Goal: Transaction & Acquisition: Purchase product/service

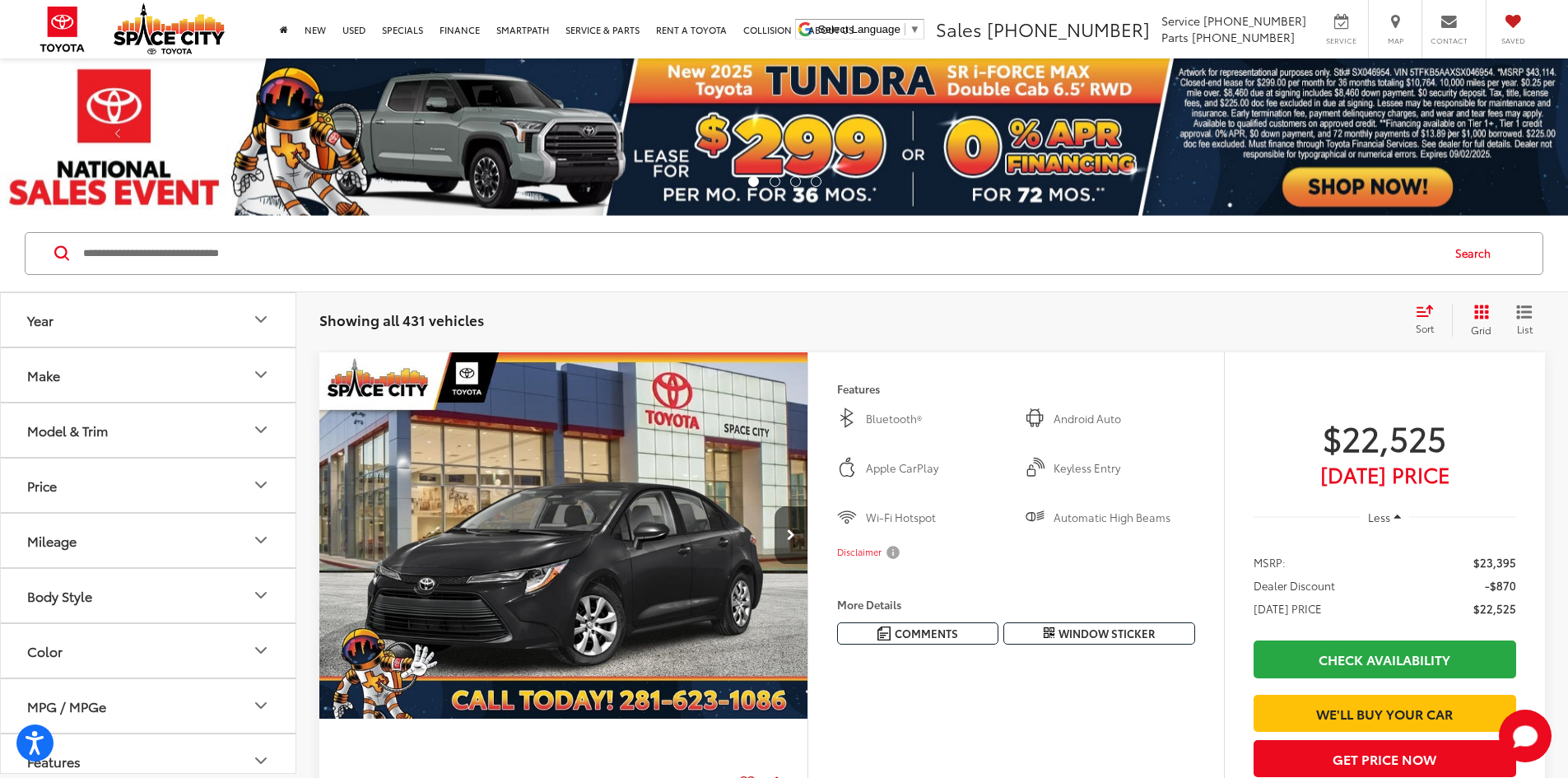
click at [135, 429] on button "Model & Trim" at bounding box center [149, 430] width 296 height 54
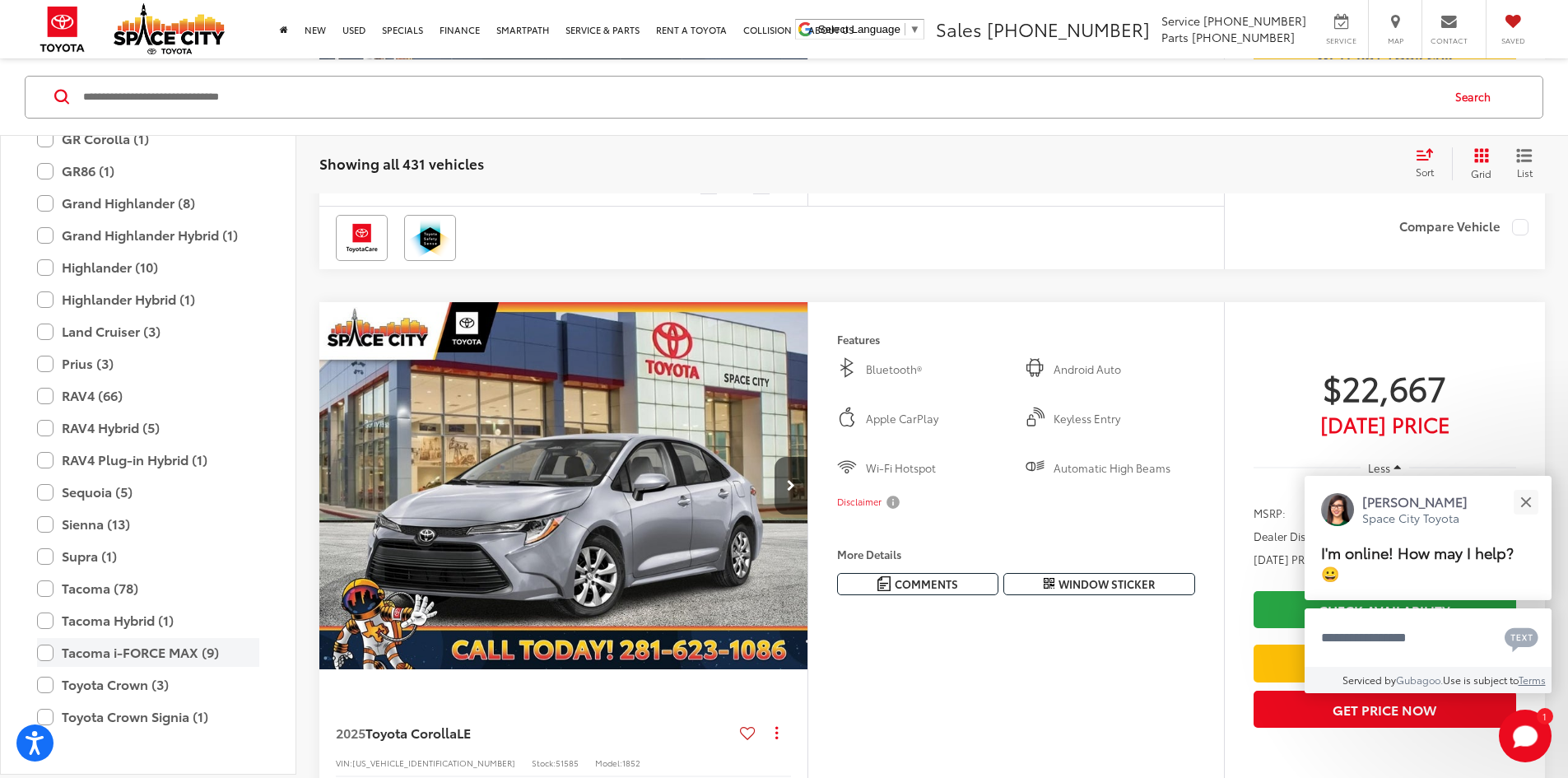
scroll to position [402, 0]
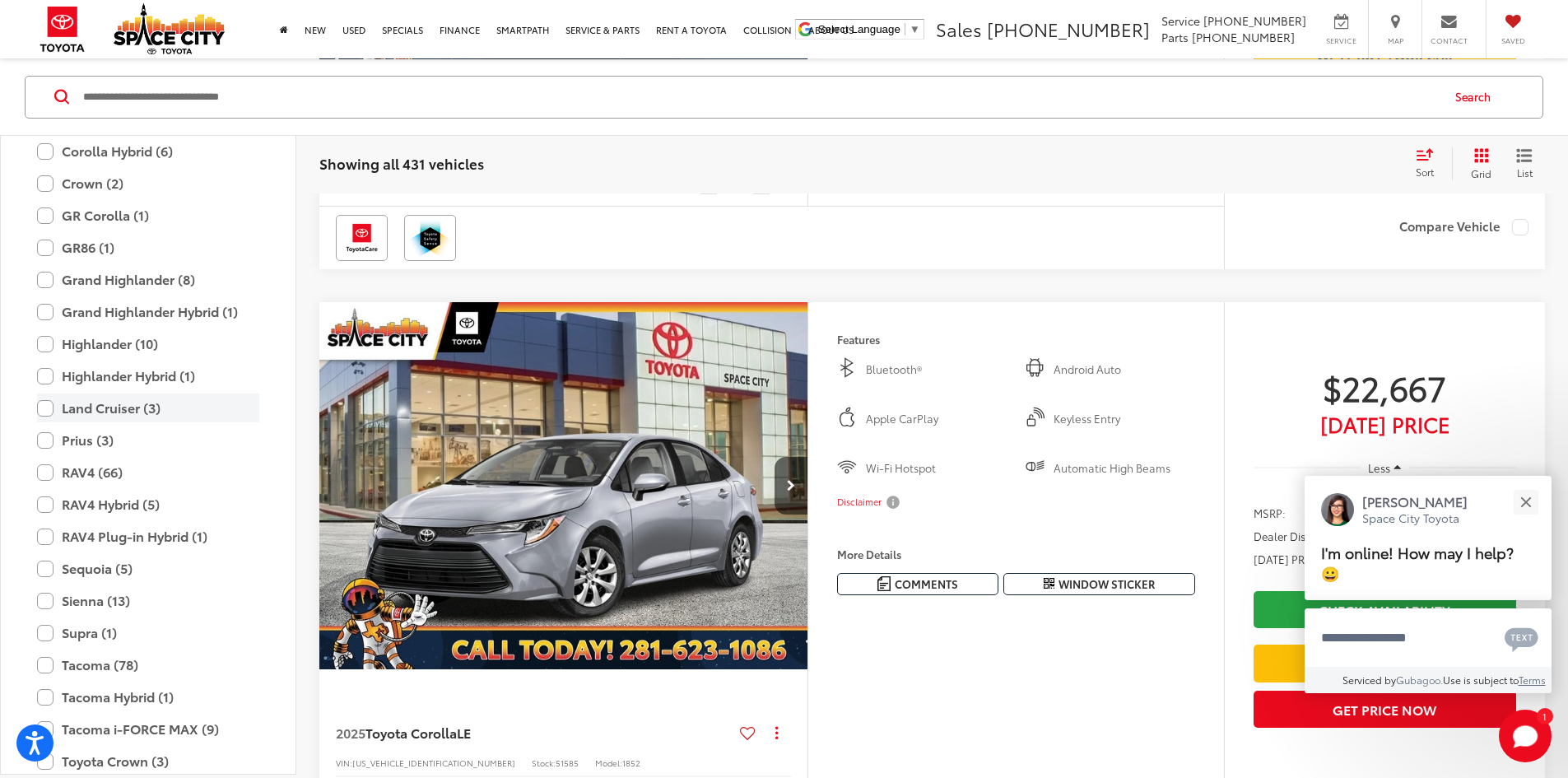
click at [99, 408] on label "Land Cruiser (3)" at bounding box center [148, 408] width 222 height 29
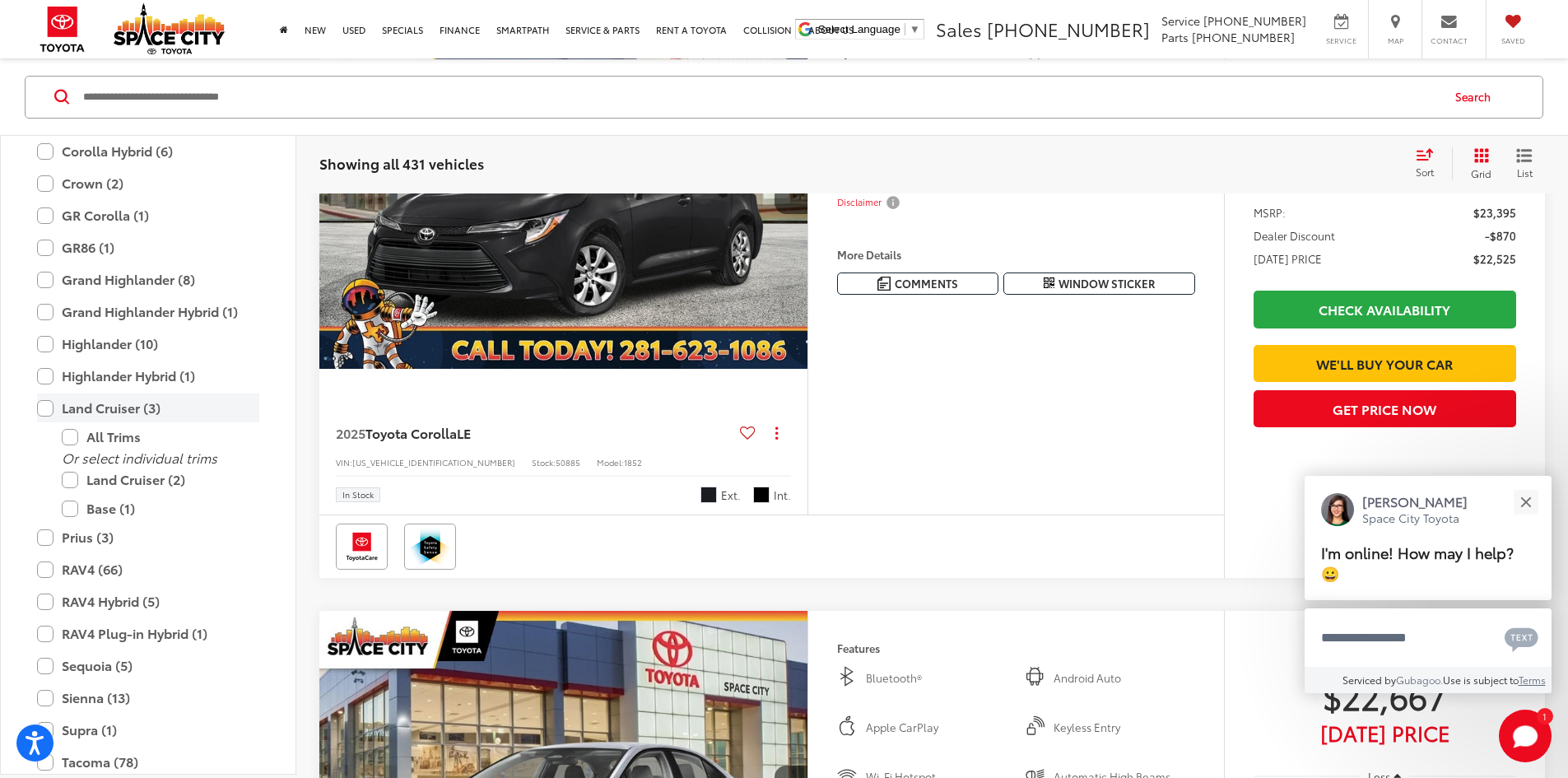
scroll to position [157, 0]
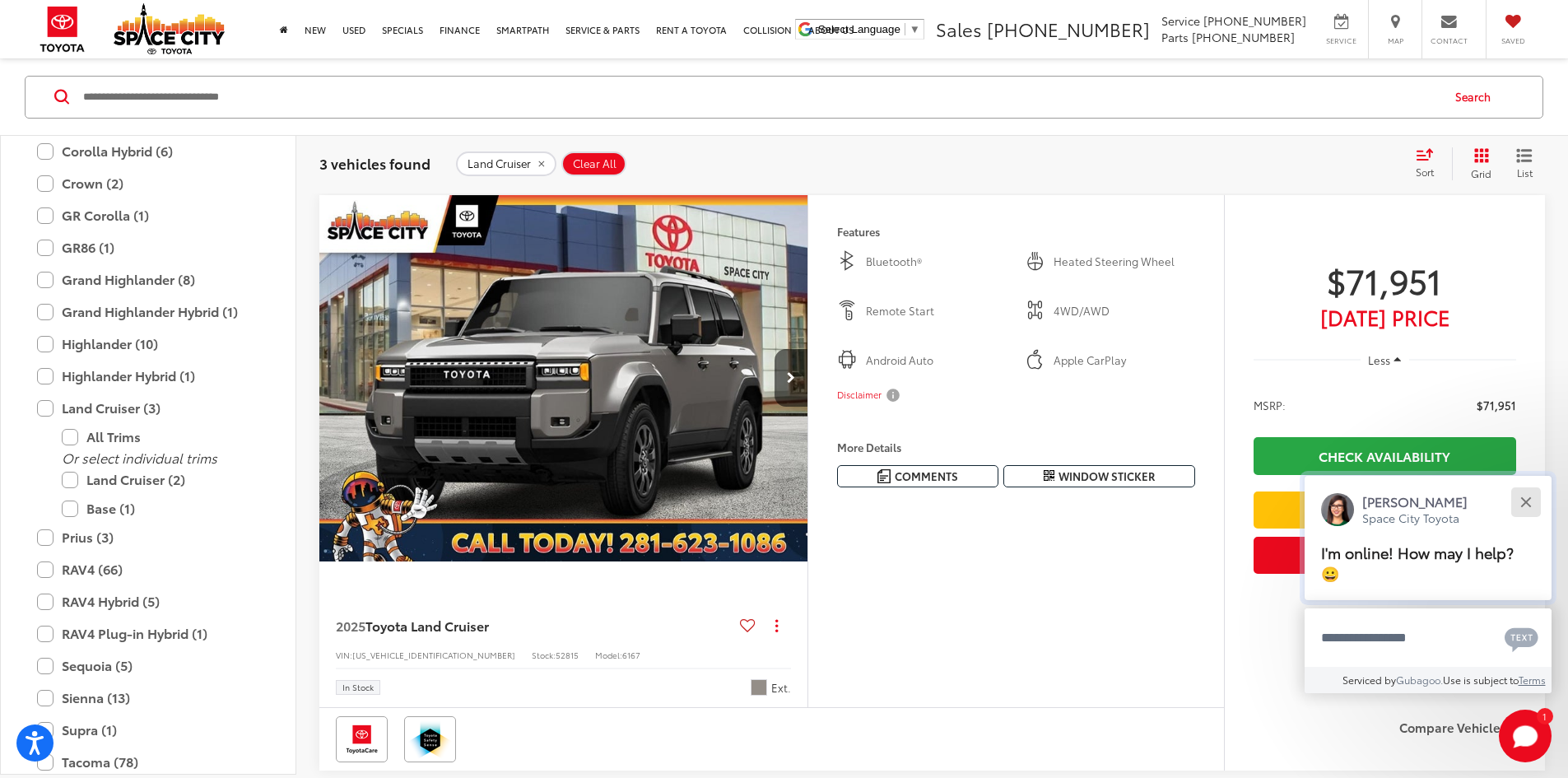
click at [1521, 499] on div "Close" at bounding box center [1526, 502] width 11 height 11
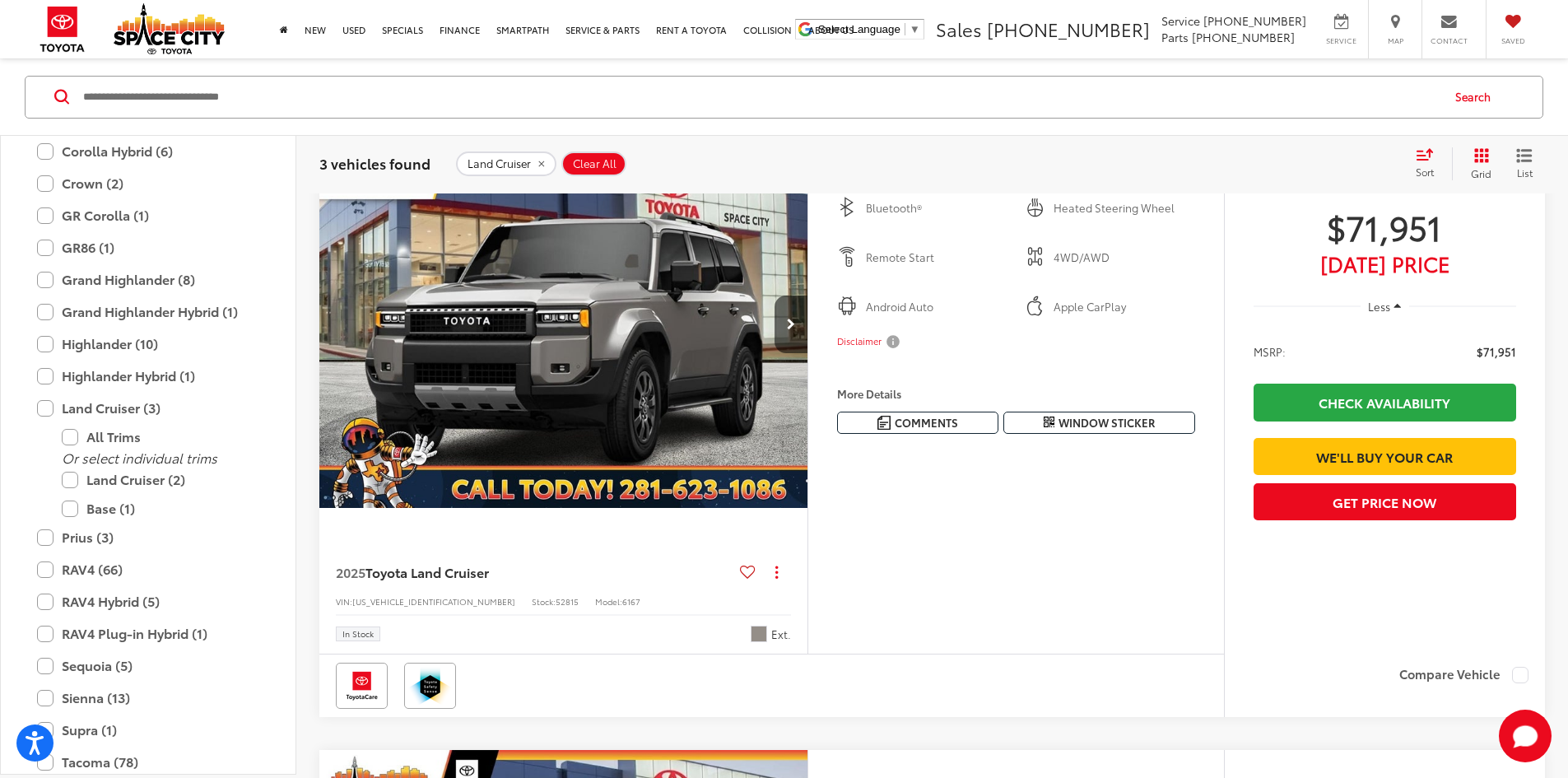
scroll to position [240, 0]
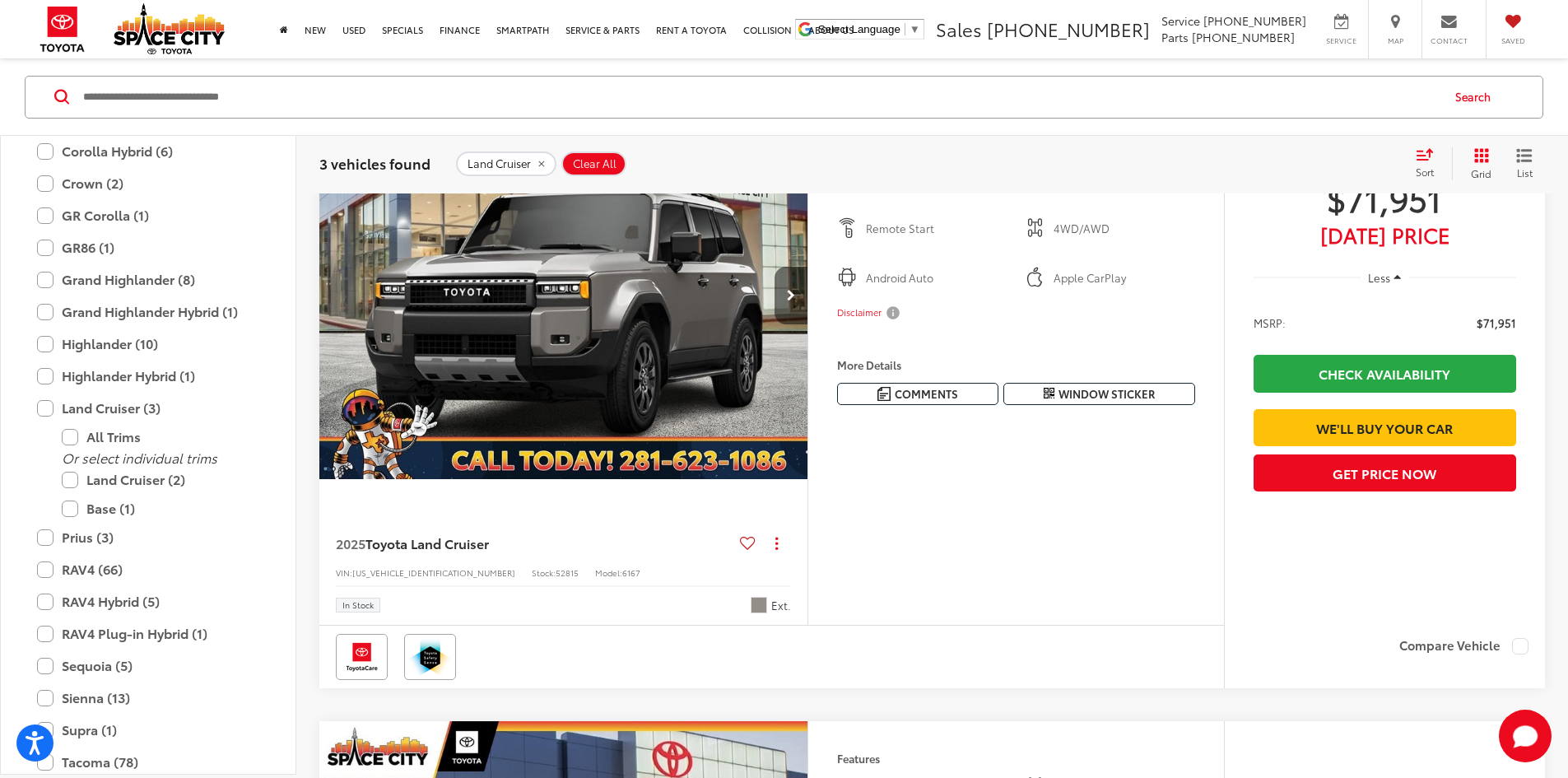
click at [795, 302] on icon "Next image" at bounding box center [790, 295] width 8 height 11
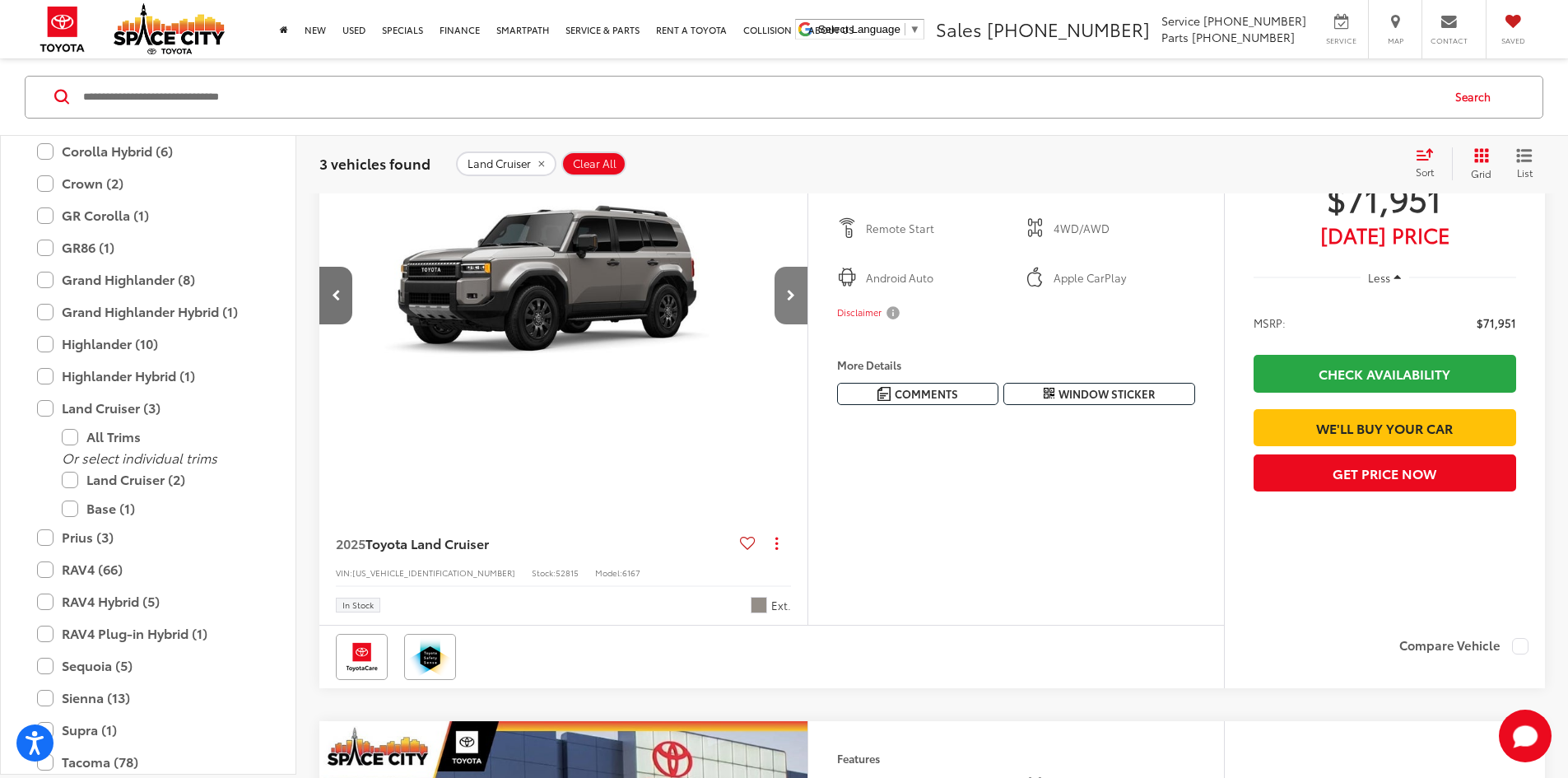
click at [795, 302] on icon "Next image" at bounding box center [790, 295] width 8 height 11
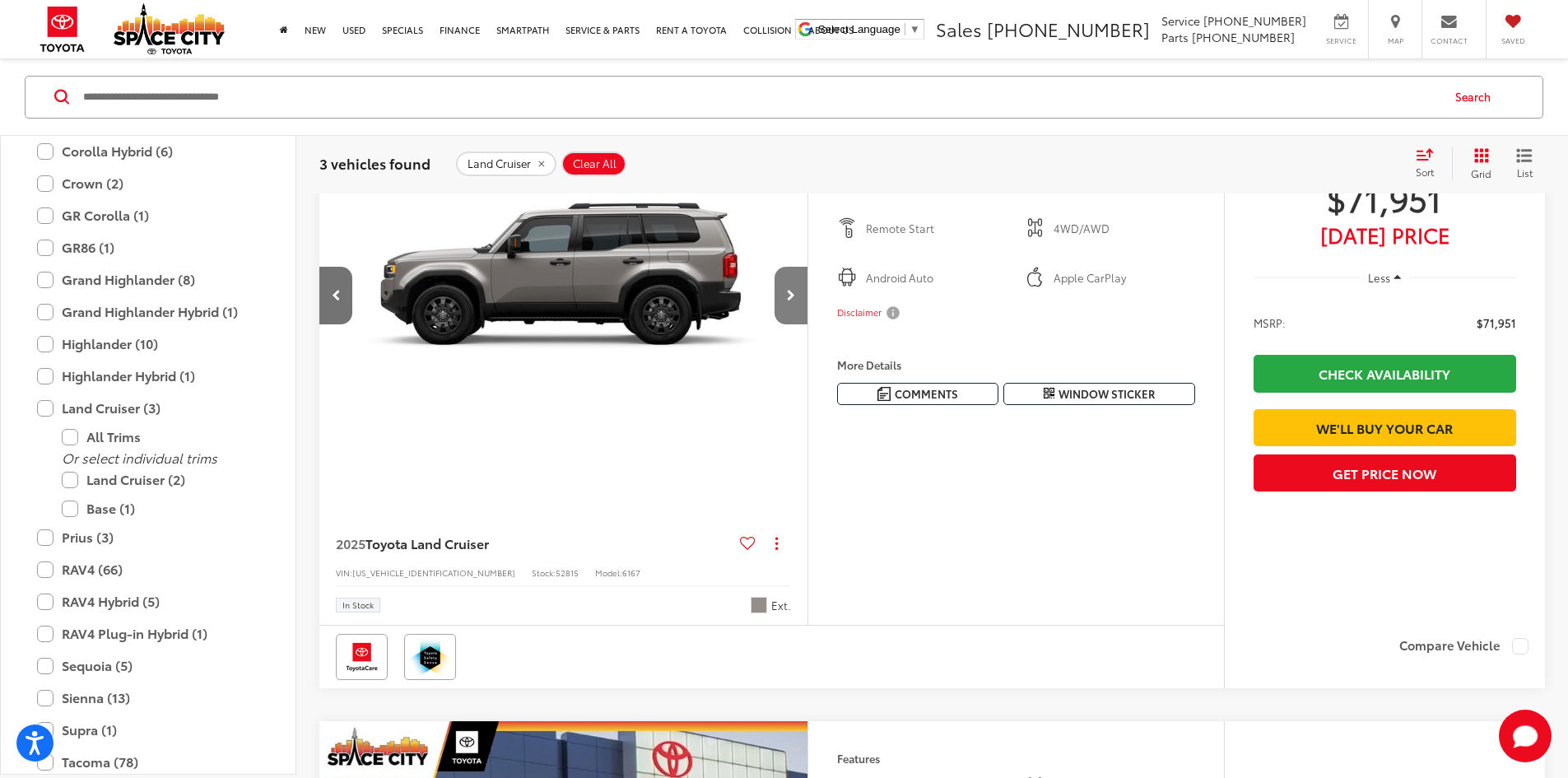
click at [795, 302] on icon "Next image" at bounding box center [790, 295] width 8 height 11
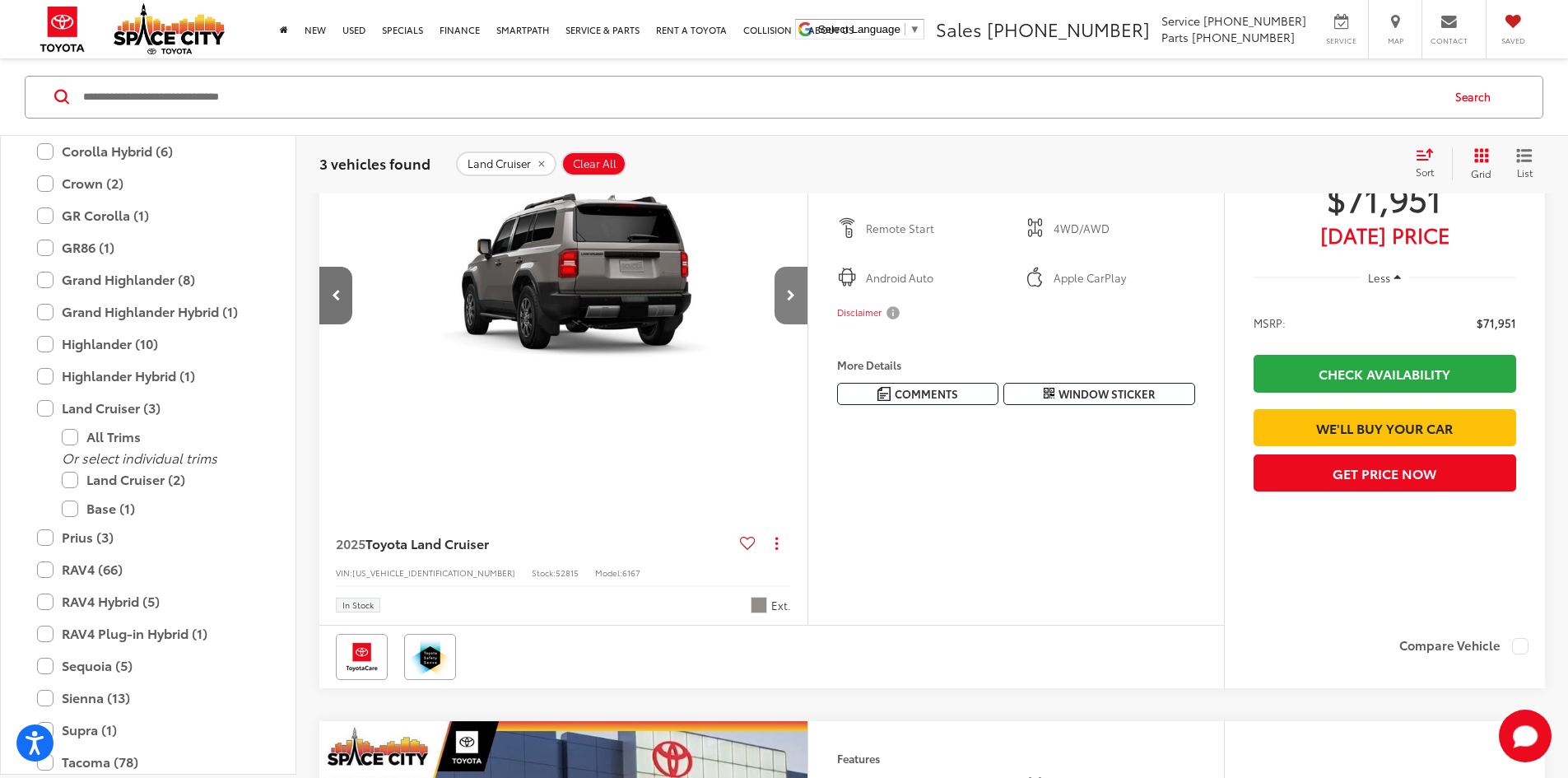
click at [795, 302] on icon "Next image" at bounding box center [790, 295] width 8 height 11
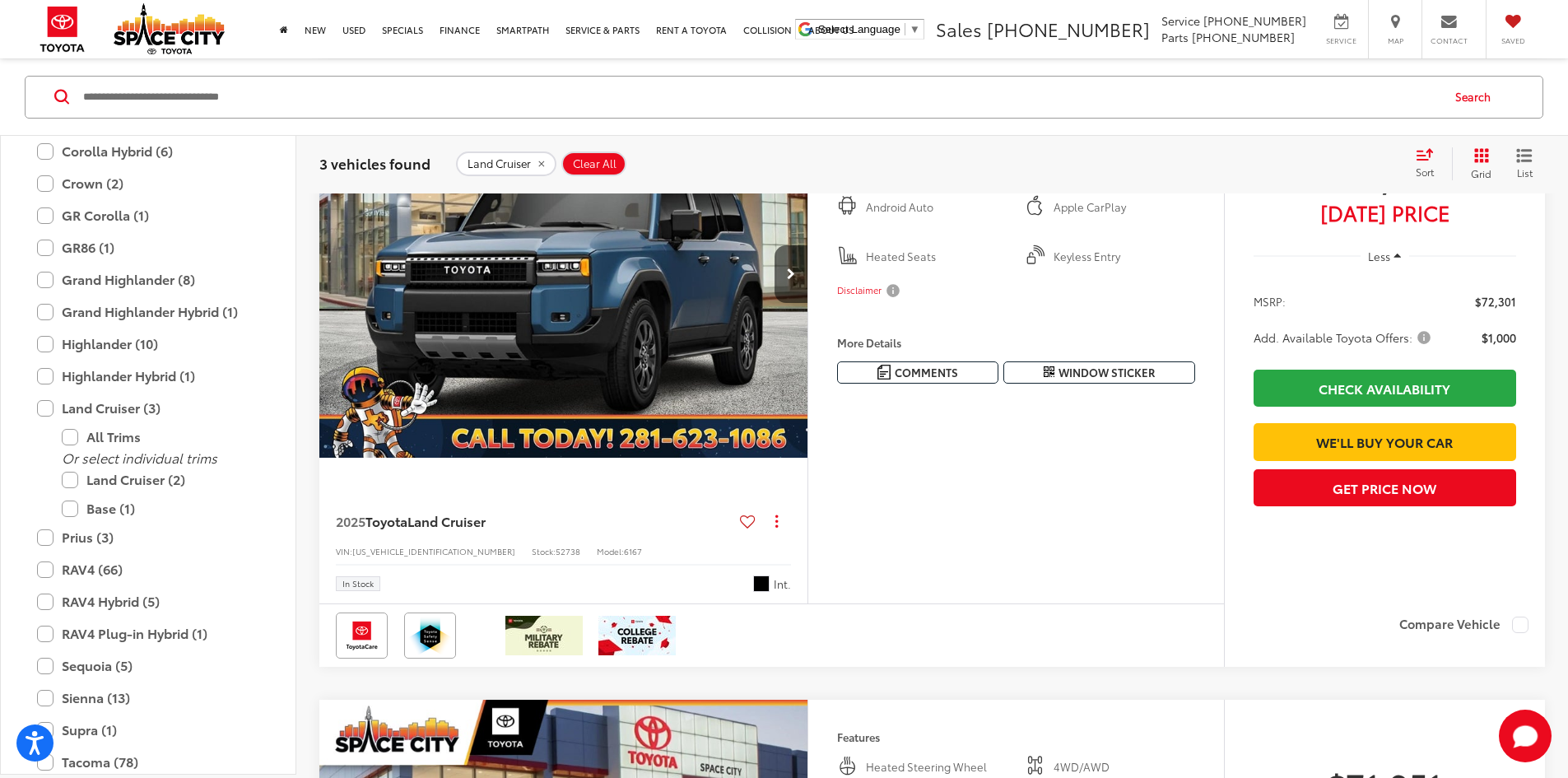
scroll to position [898, 0]
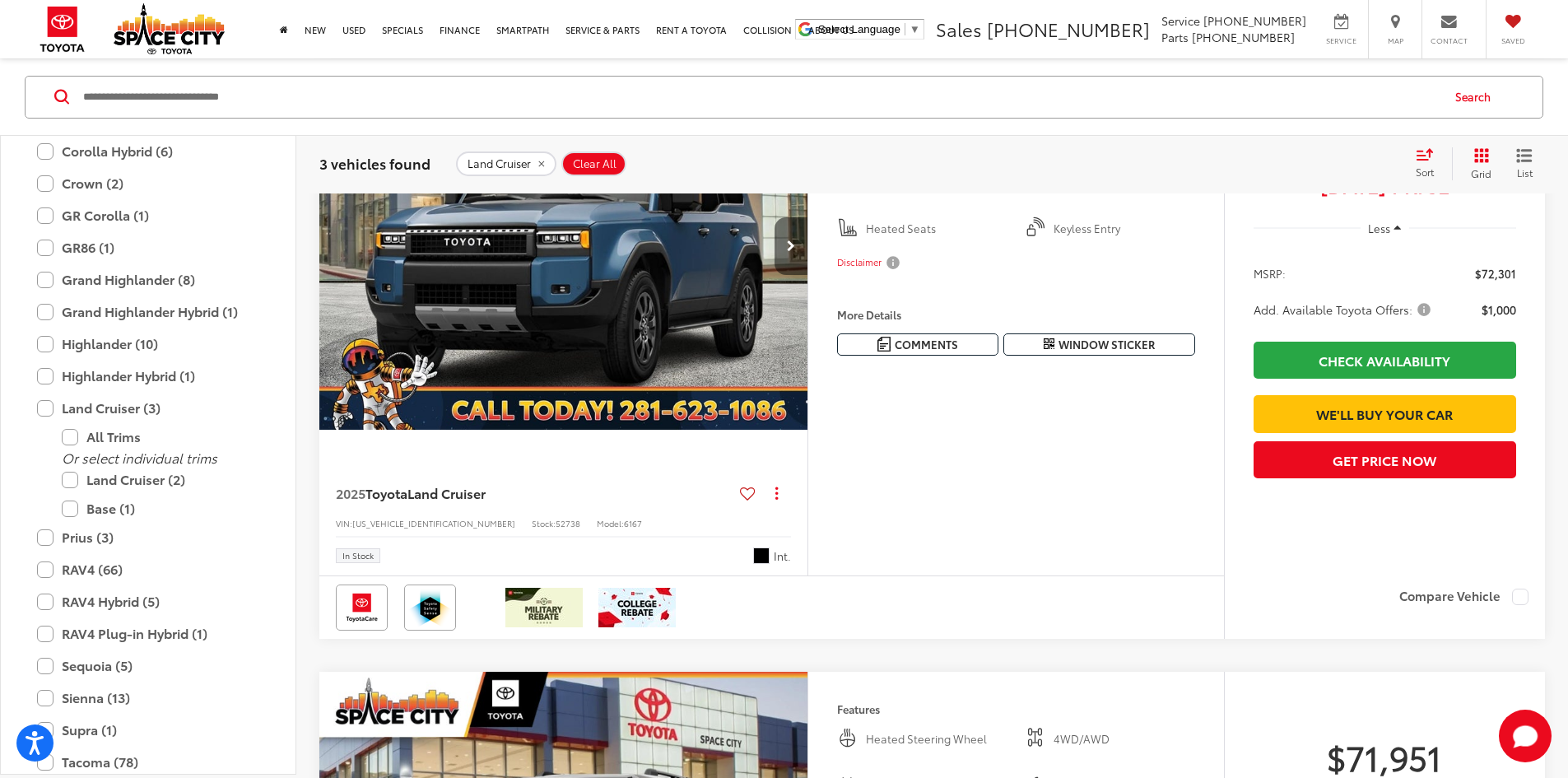
click at [808, 275] on button "Next image" at bounding box center [790, 245] width 33 height 57
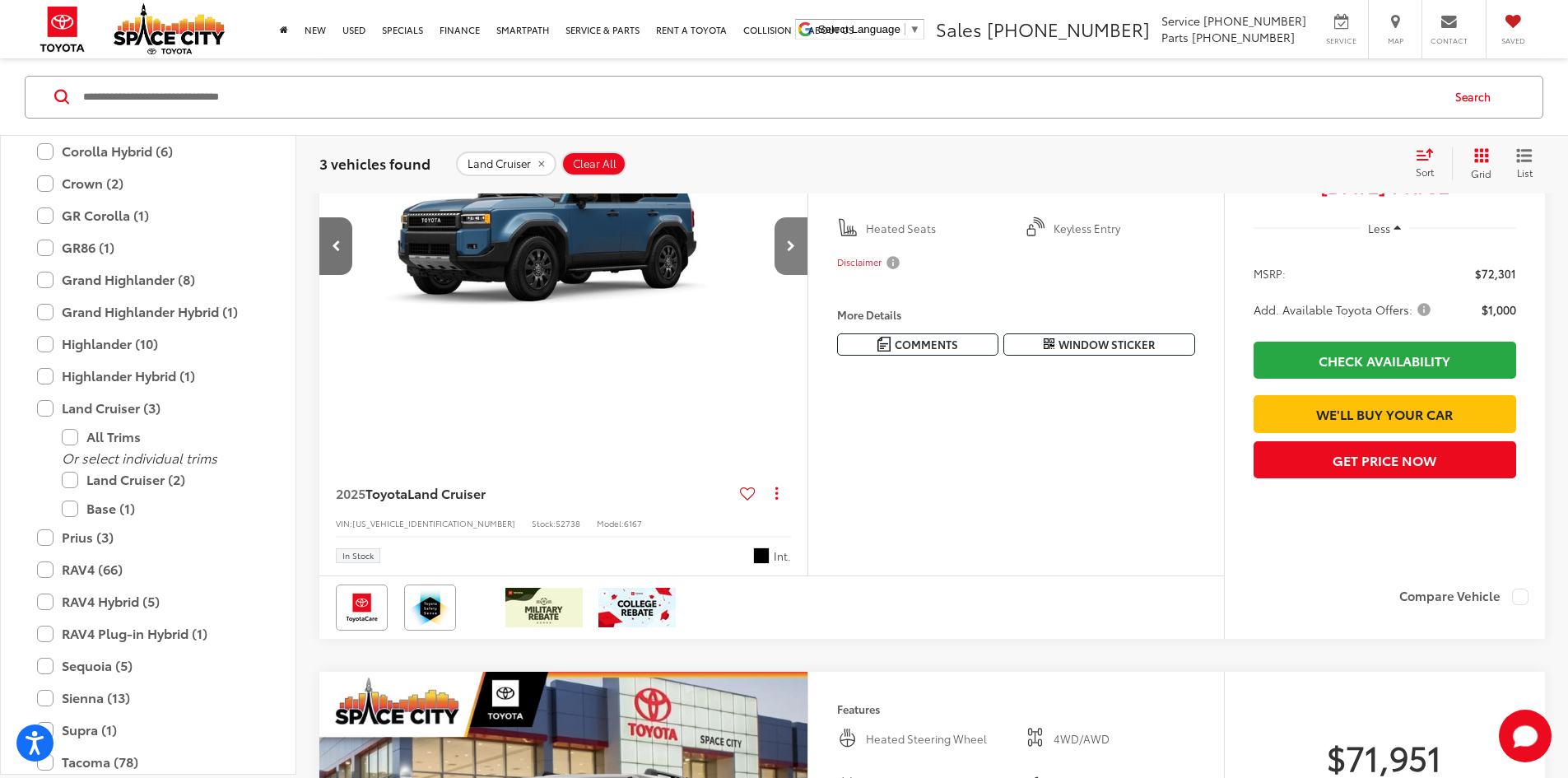
click at [808, 275] on button "Next image" at bounding box center [790, 245] width 33 height 57
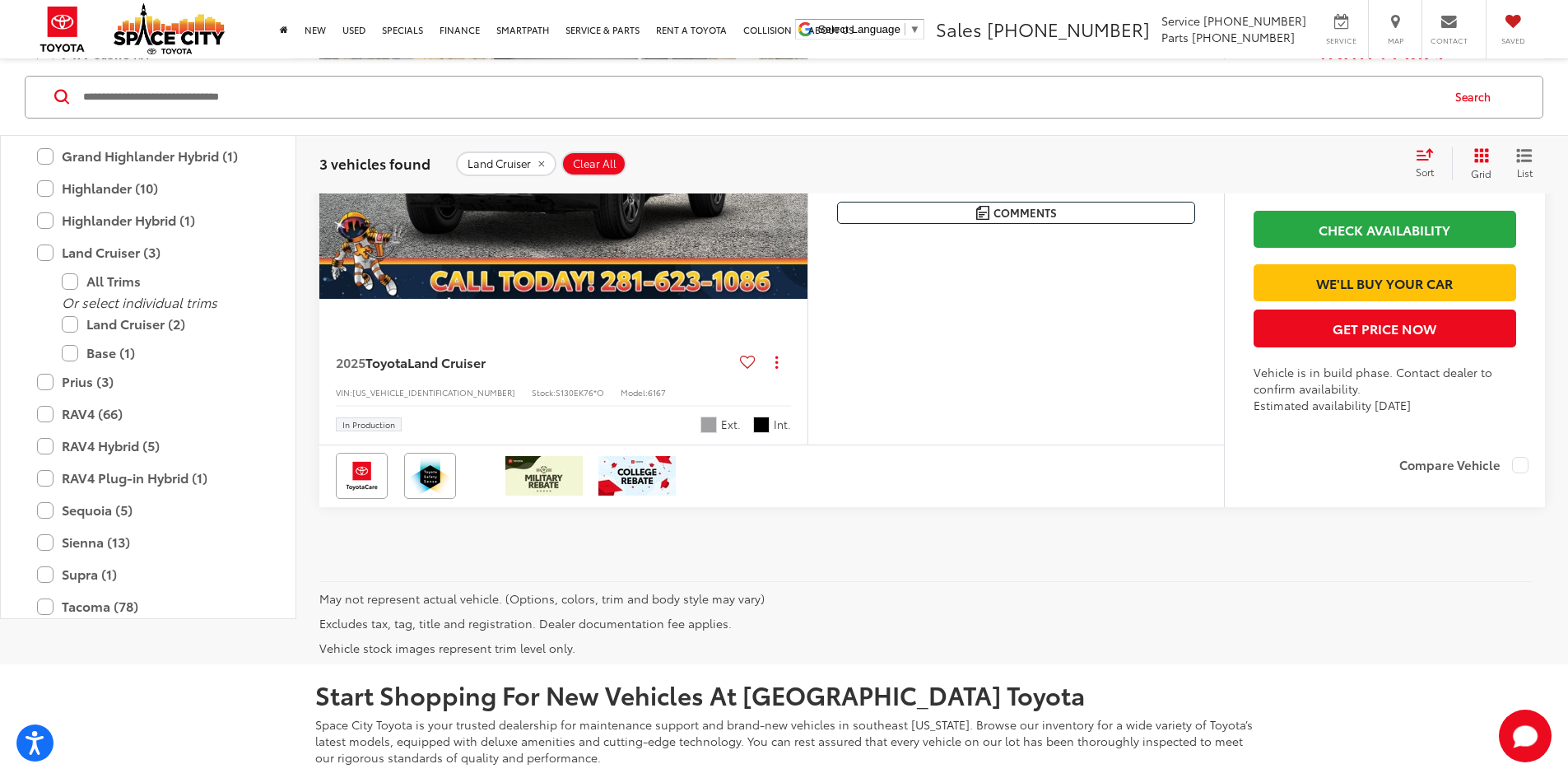
scroll to position [1640, 0]
click at [808, 143] on button "Next image" at bounding box center [790, 114] width 33 height 57
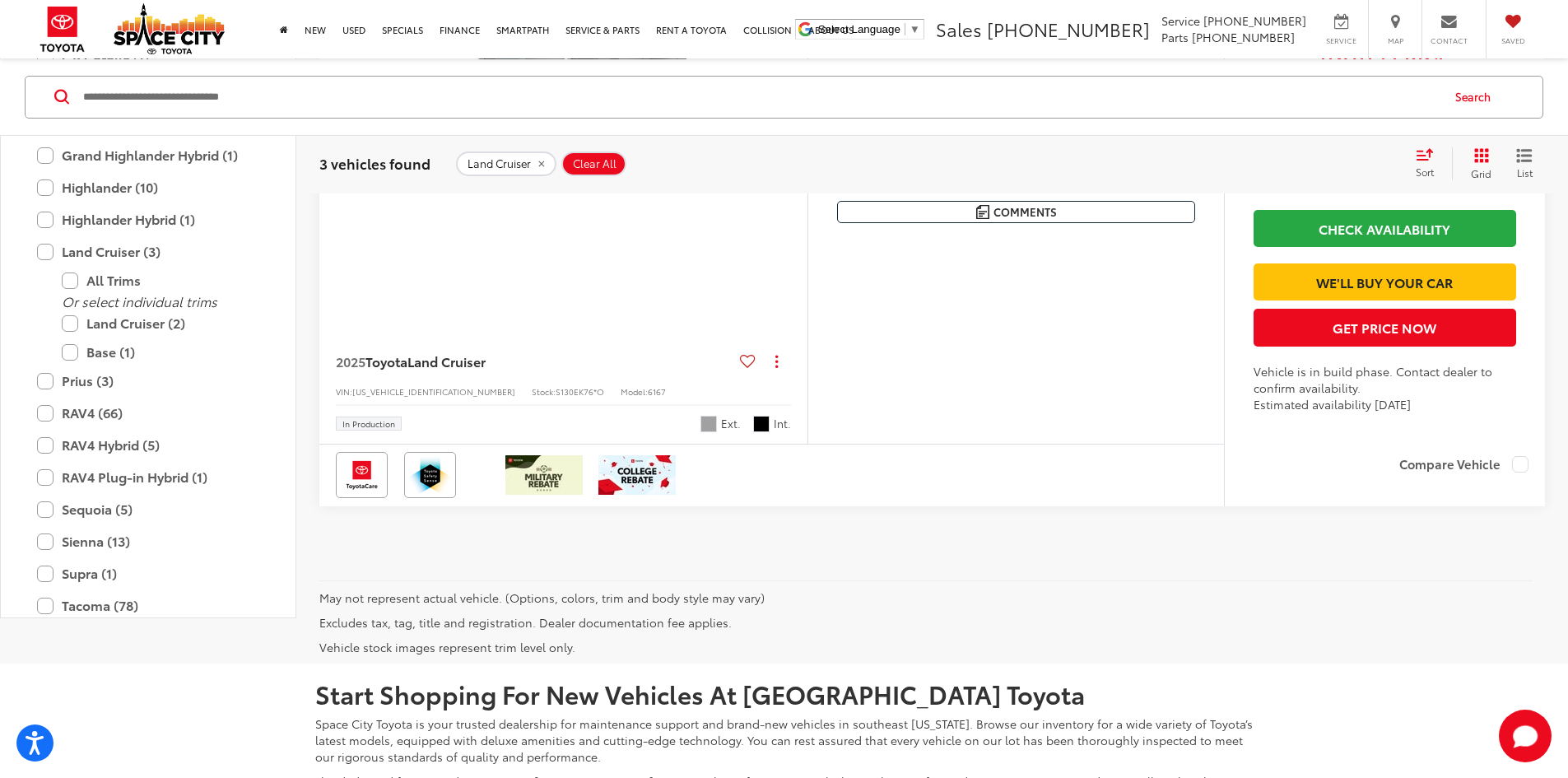
click at [808, 143] on button "Next image" at bounding box center [790, 114] width 33 height 57
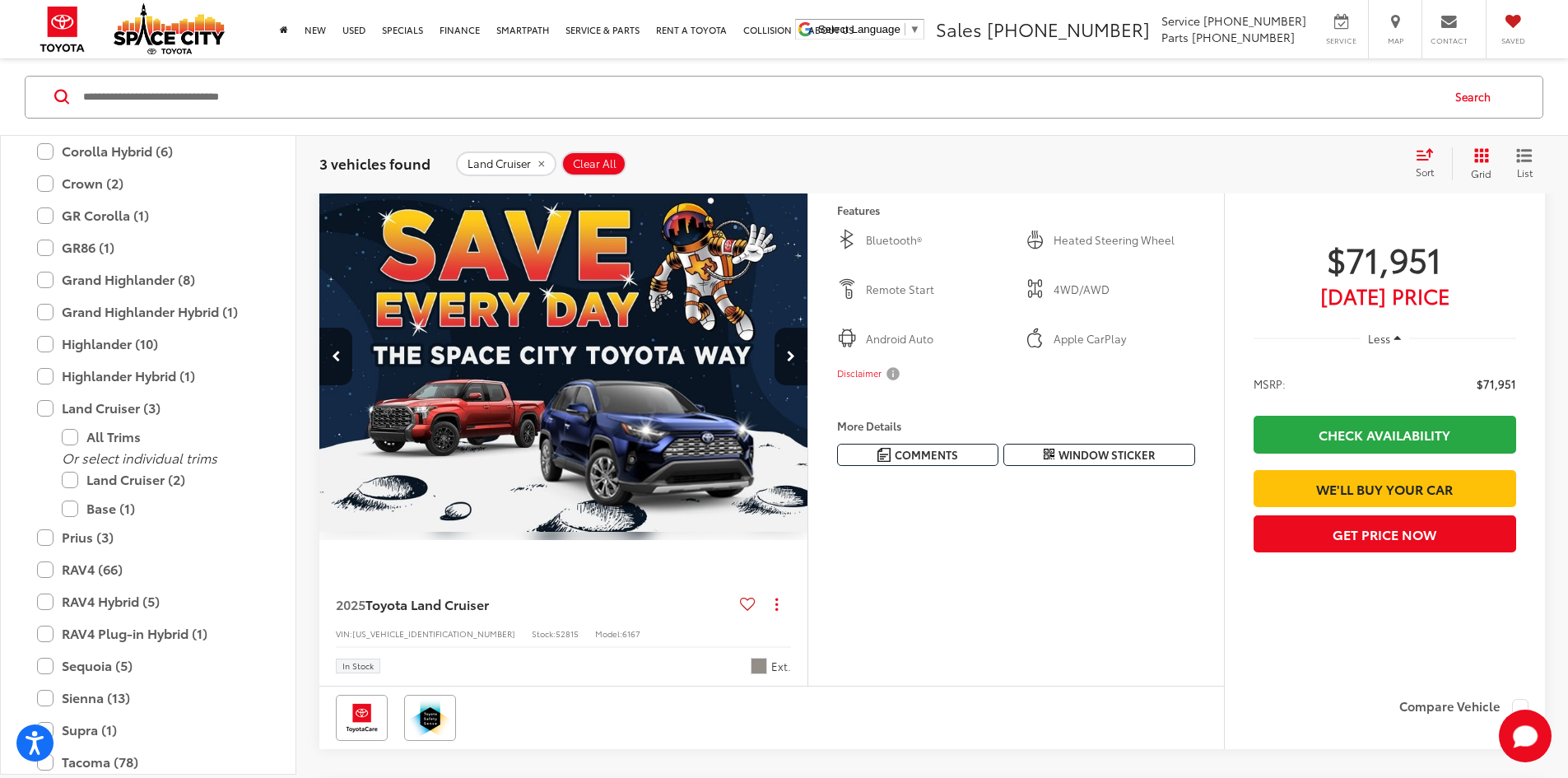
scroll to position [157, 0]
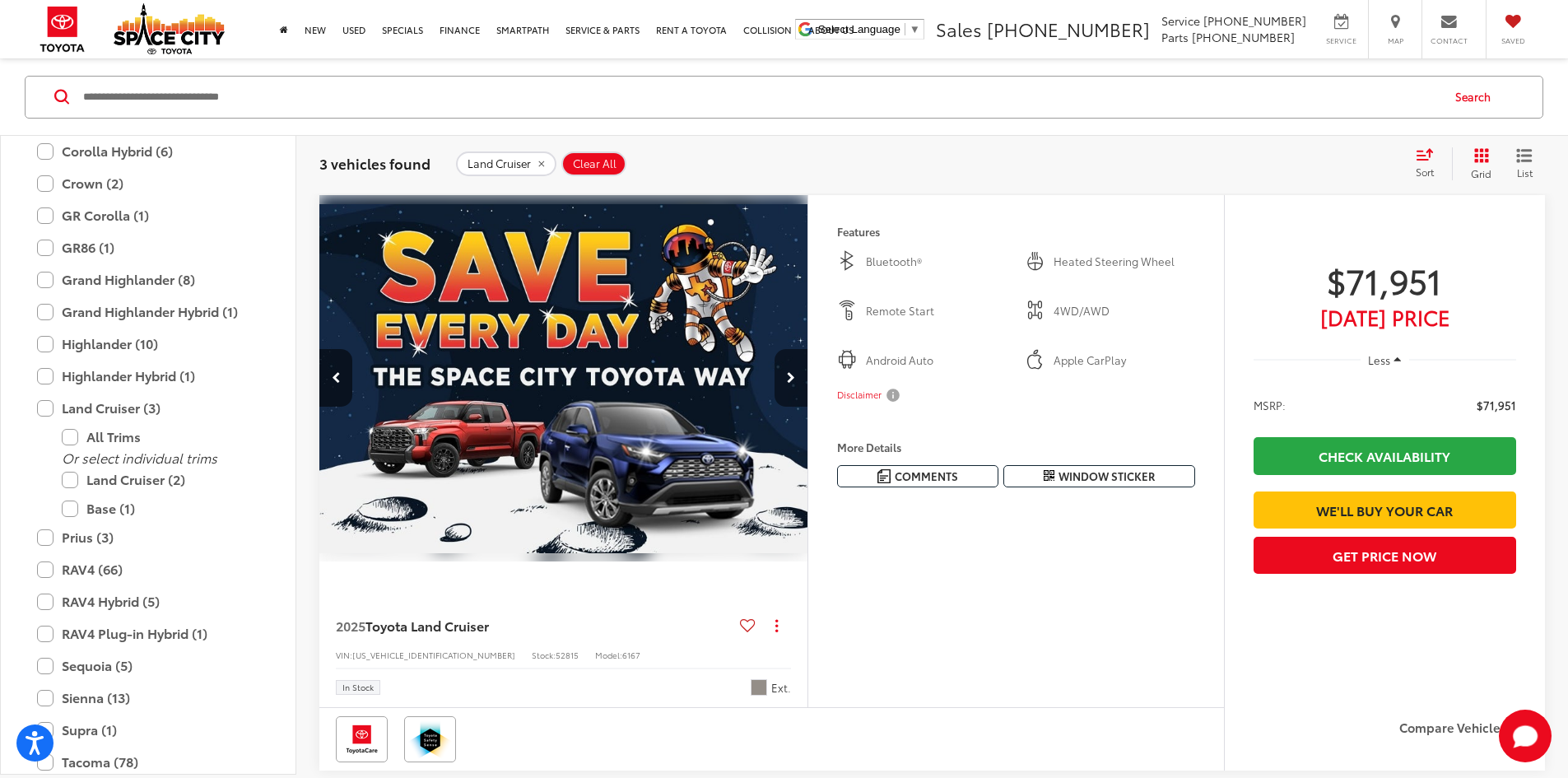
click at [808, 407] on button "Next image" at bounding box center [790, 378] width 33 height 57
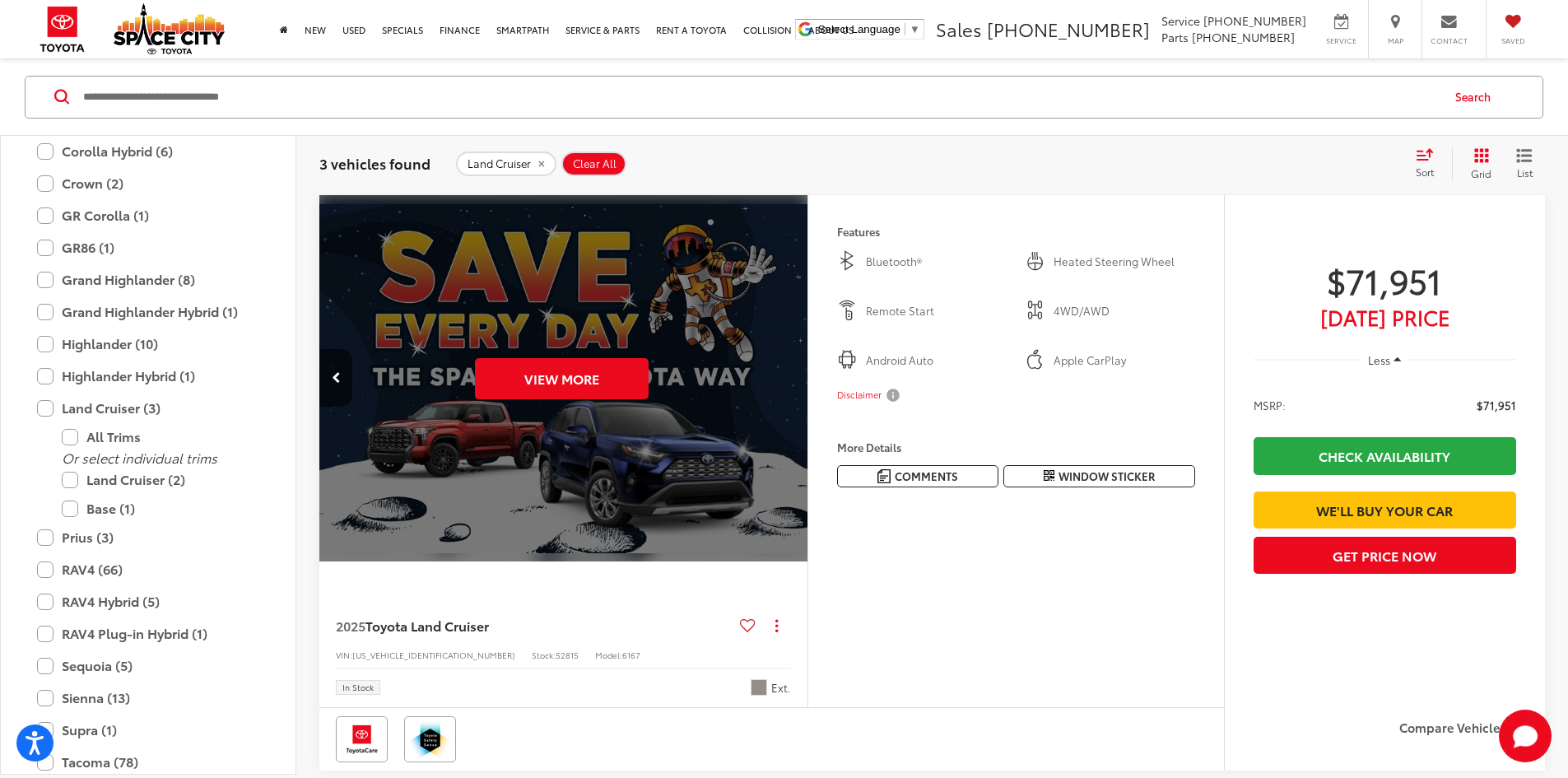
scroll to position [0, 3122]
click at [807, 417] on div "View More" at bounding box center [561, 378] width 490 height 368
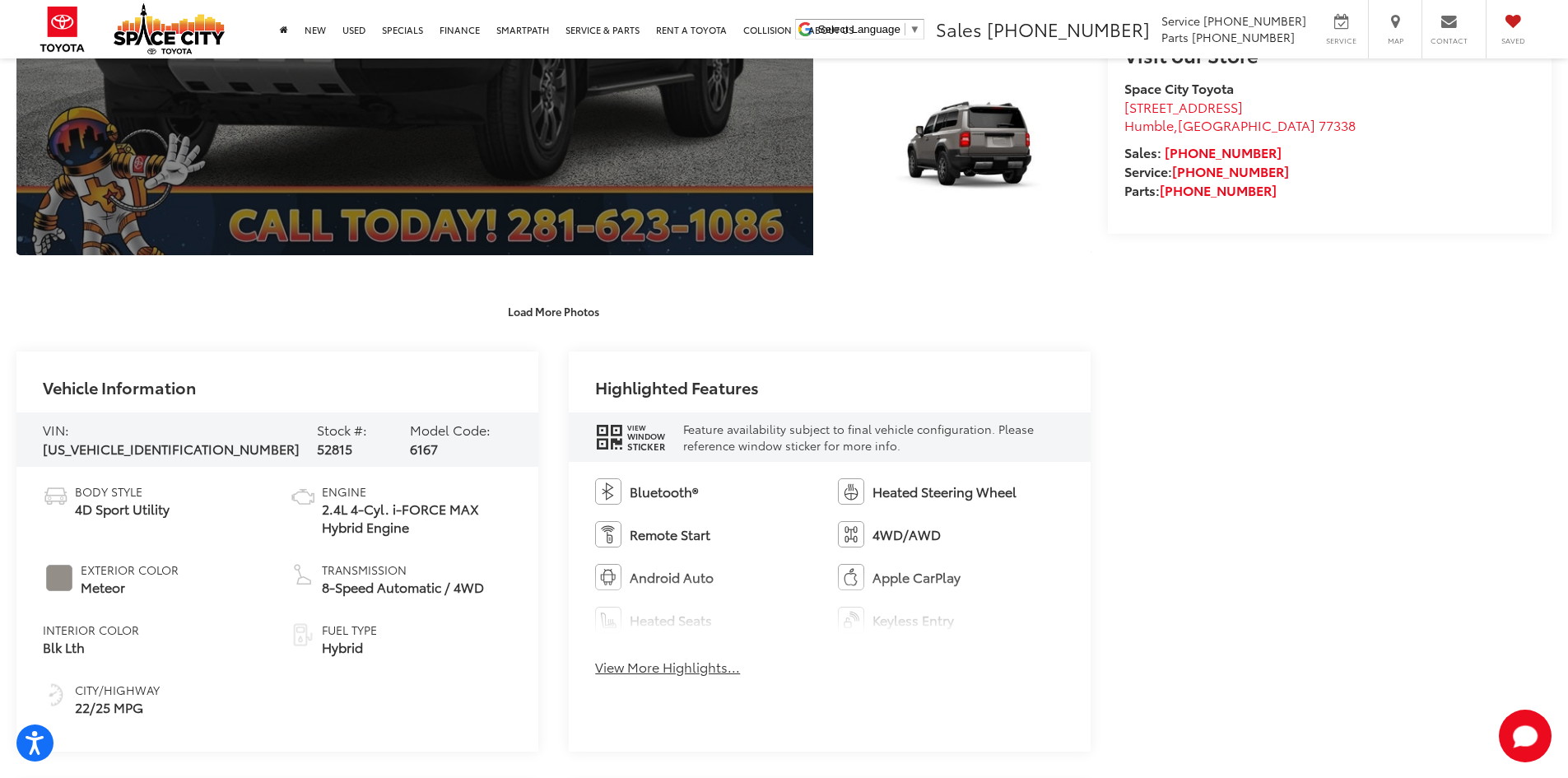
scroll to position [741, 0]
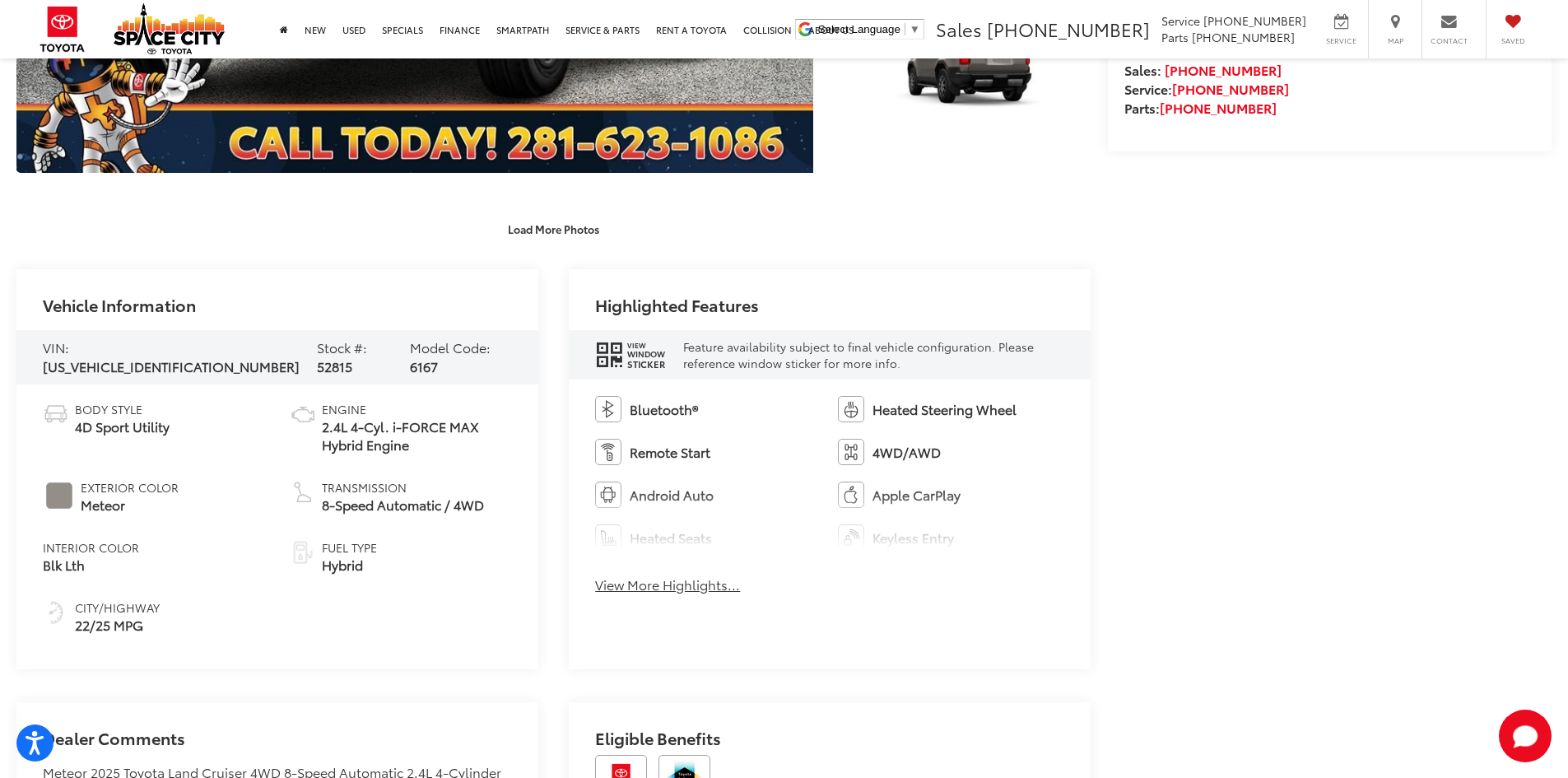
click at [725, 586] on button "View More Highlights..." at bounding box center [668, 585] width 145 height 19
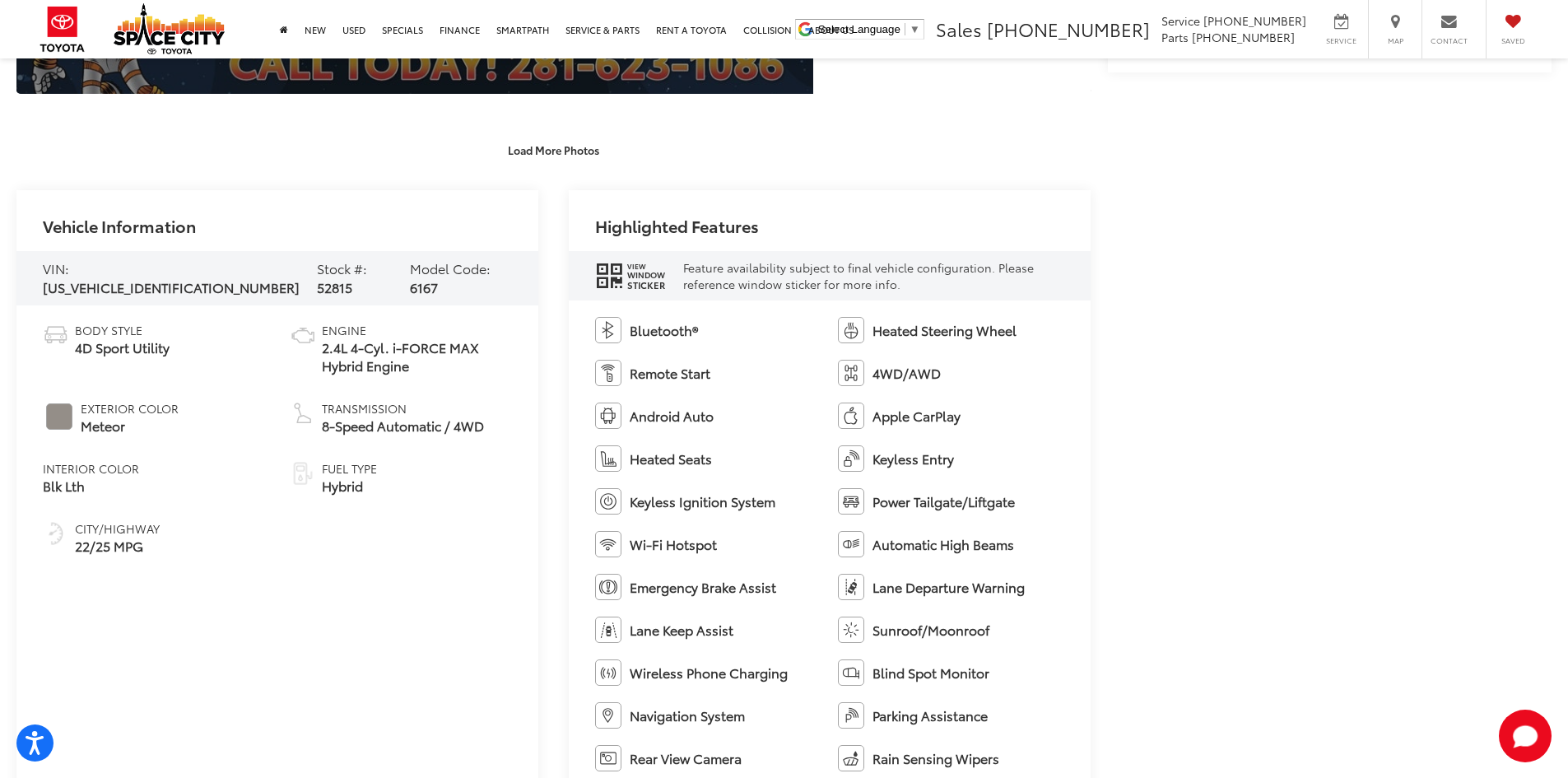
scroll to position [824, 0]
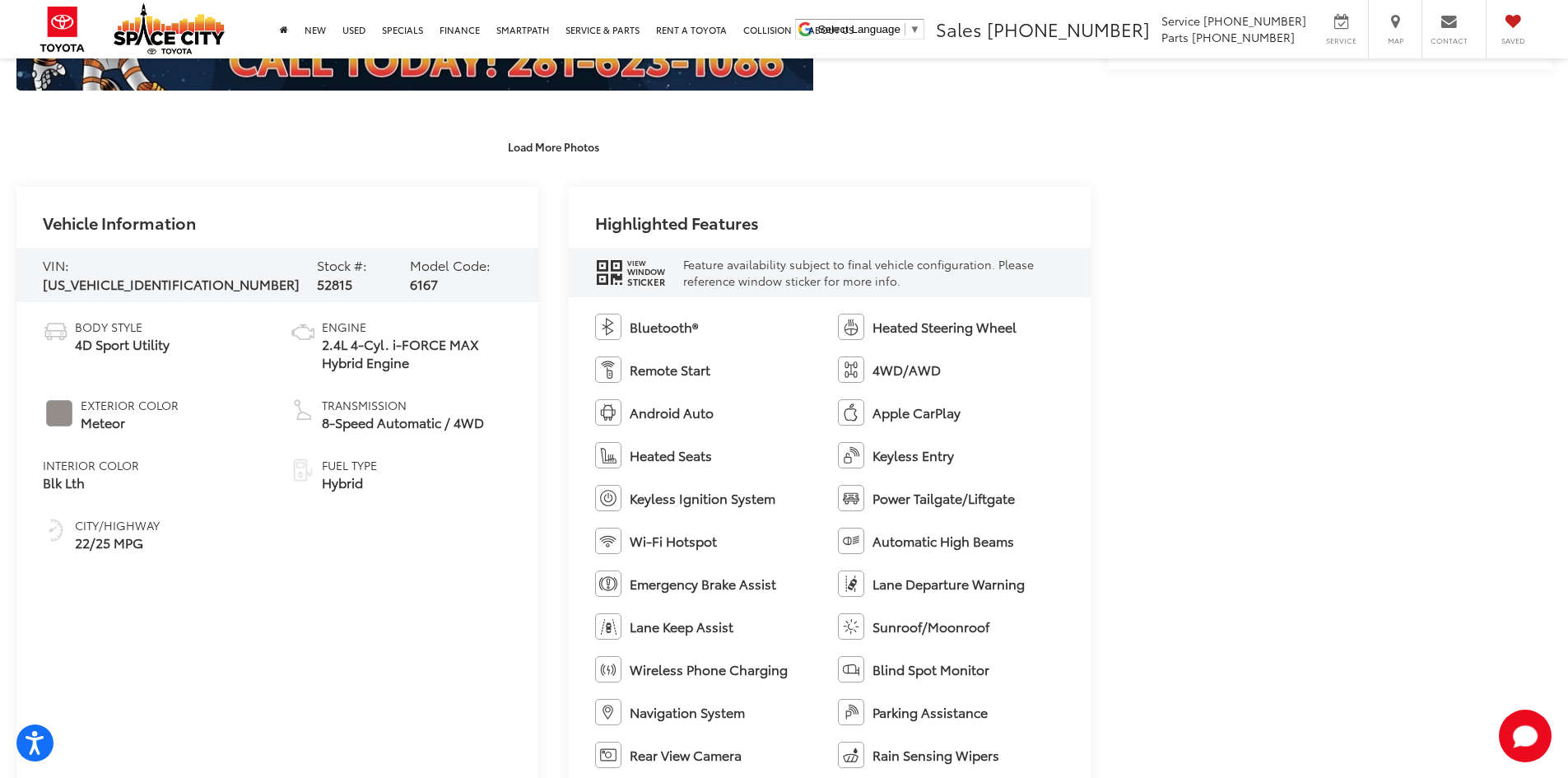
drag, startPoint x: 82, startPoint y: 422, endPoint x: 132, endPoint y: 422, distance: 50.0
click at [132, 422] on span "Meteor" at bounding box center [129, 423] width 98 height 19
copy span "Meteor"
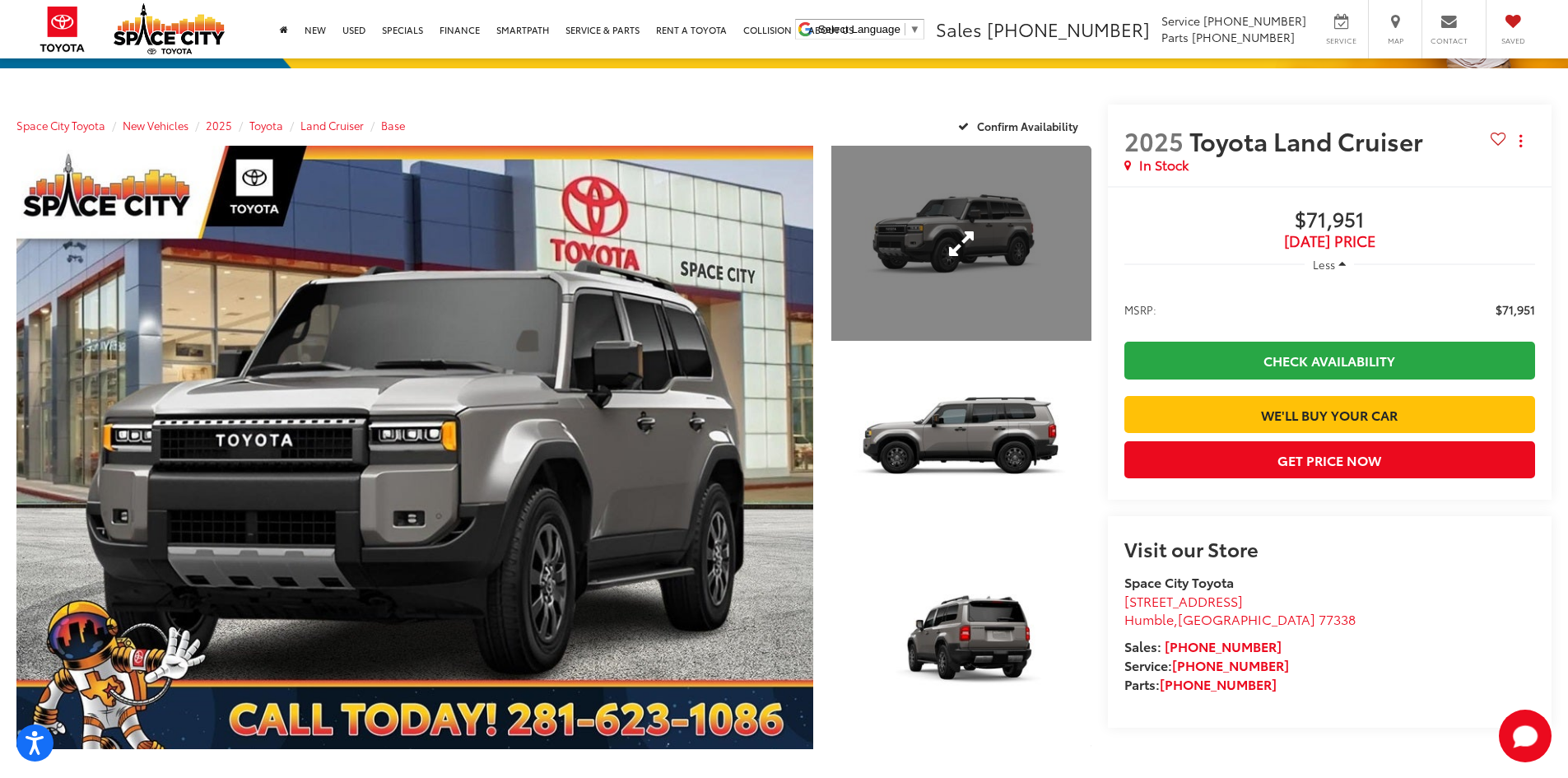
scroll to position [0, 0]
